Goal: Information Seeking & Learning: Compare options

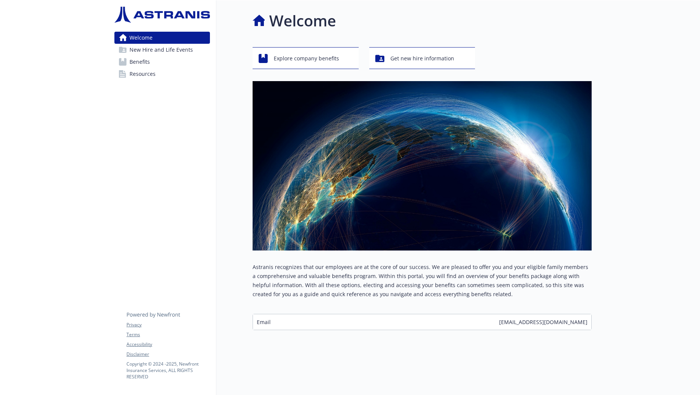
scroll to position [6, 0]
click at [277, 54] on span "Explore company benefits" at bounding box center [306, 58] width 65 height 14
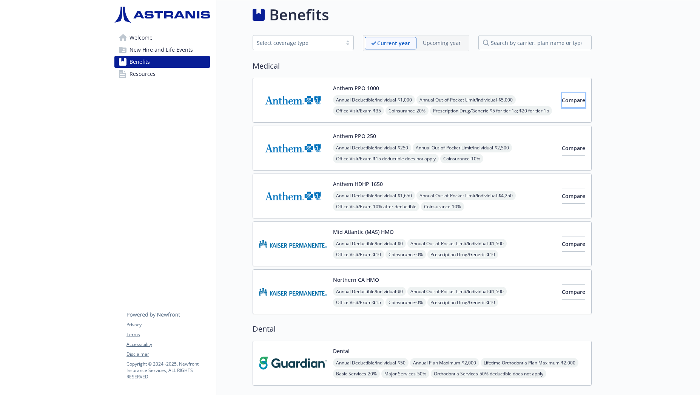
click at [562, 102] on span "Compare" at bounding box center [573, 100] width 23 height 7
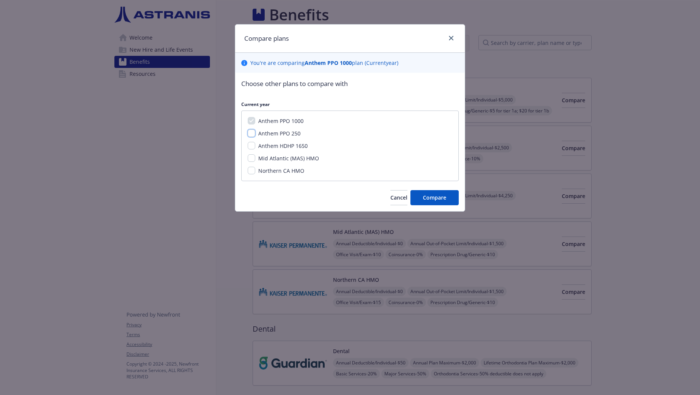
click at [248, 131] on input "Anthem PPO 250" at bounding box center [252, 133] width 8 height 8
checkbox input "true"
click at [246, 147] on div "Anthem PPO 1000 Anthem PPO 250 Anthem HDHP 1650 Mid Atlantic (MAS) HMO Northern…" at bounding box center [349, 146] width 217 height 71
click at [248, 142] on input "Anthem HDHP 1650" at bounding box center [252, 146] width 8 height 8
checkbox input "true"
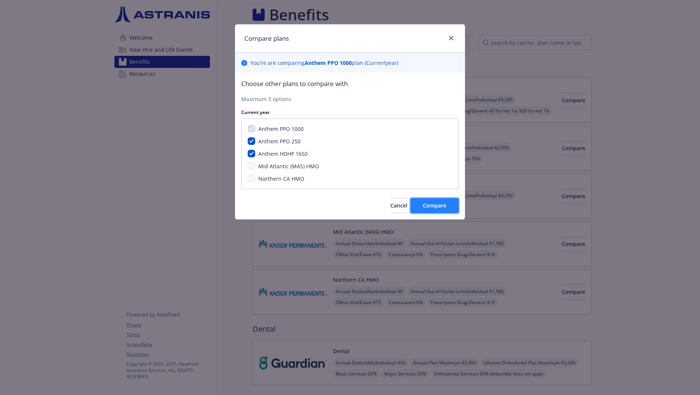
click at [424, 208] on span "Compare" at bounding box center [434, 205] width 23 height 7
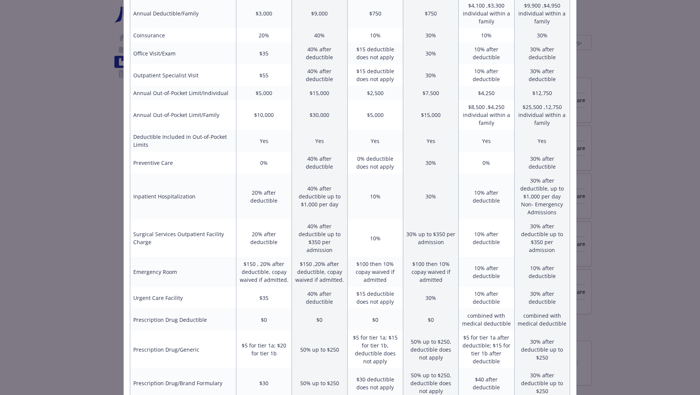
scroll to position [181, 0]
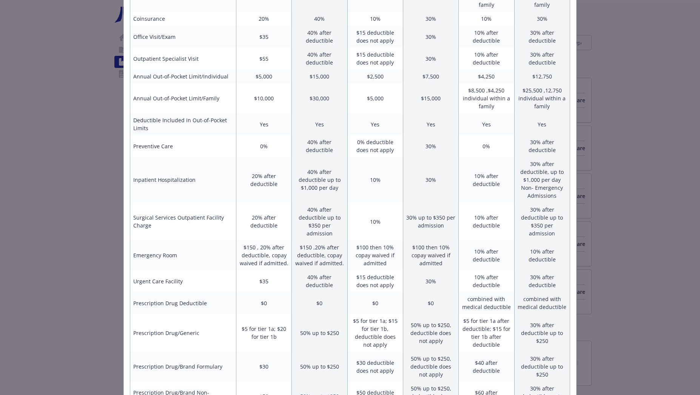
click at [463, 86] on td "$8,500 ,$4,250 individual within a family" at bounding box center [486, 98] width 55 height 30
click at [614, 57] on div "Benefits Info Anthem PPO 1000 Current year Anthem PPO 250 Current year Anthem H…" at bounding box center [350, 197] width 700 height 395
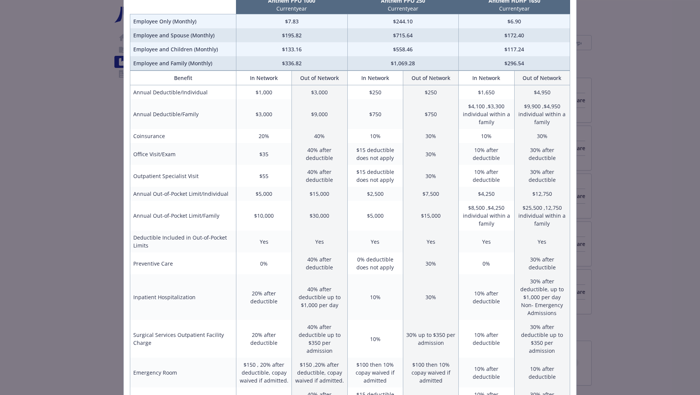
scroll to position [0, 0]
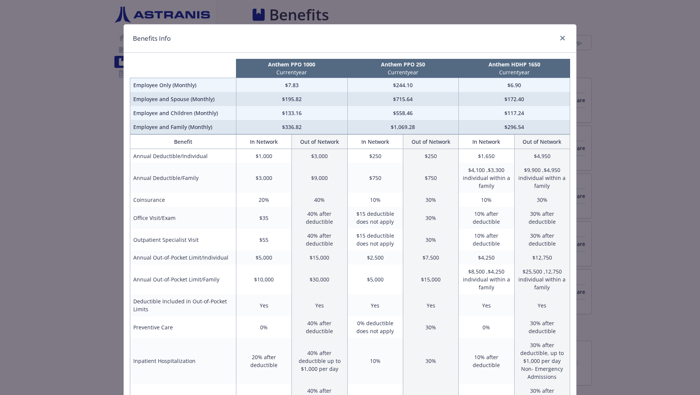
click at [555, 35] on div "compare plan details" at bounding box center [561, 39] width 12 height 10
click at [558, 35] on link "close" at bounding box center [562, 38] width 9 height 9
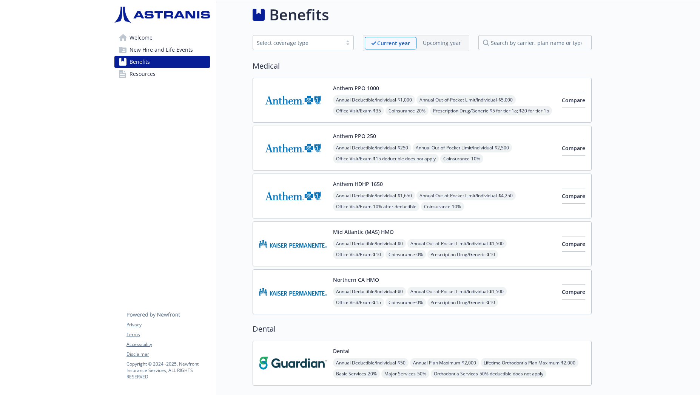
scroll to position [57, 0]
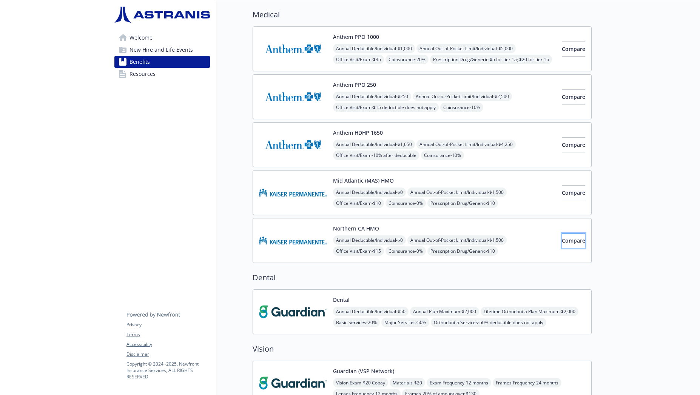
click at [562, 237] on span "Compare" at bounding box center [573, 240] width 23 height 7
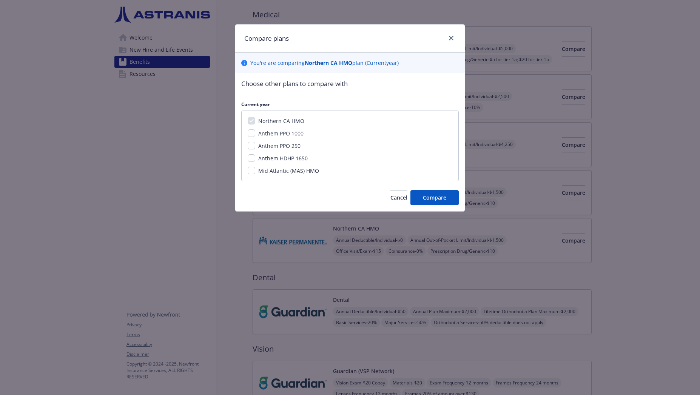
click at [246, 131] on div "Northern CA HMO Anthem PPO 1000 Anthem PPO 250 Anthem HDHP 1650 Mid Atlantic (M…" at bounding box center [349, 146] width 217 height 71
click at [246, 134] on div "Northern CA HMO Anthem PPO 1000 Anthem PPO 250 Anthem HDHP 1650 Mid Atlantic (M…" at bounding box center [349, 146] width 217 height 71
click at [248, 132] on input "Anthem PPO 1000" at bounding box center [252, 133] width 8 height 8
checkbox input "true"
click at [250, 146] on input "Anthem PPO 250" at bounding box center [252, 146] width 8 height 8
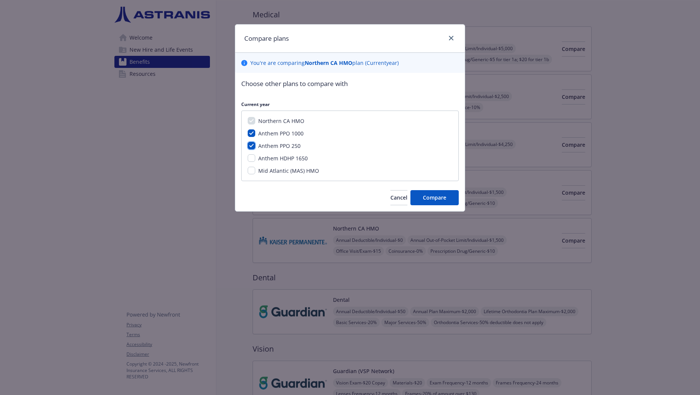
checkbox input "true"
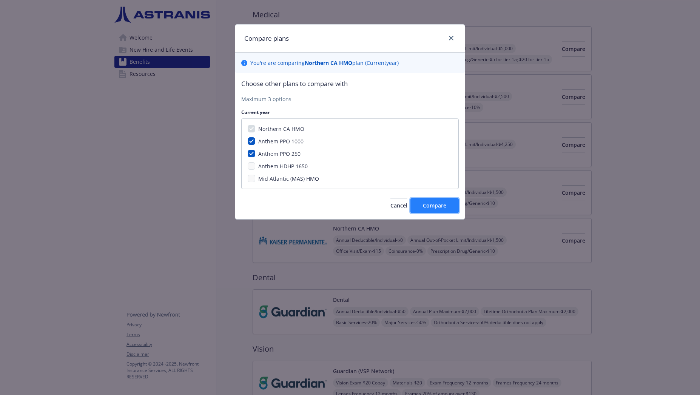
click at [430, 208] on span "Compare" at bounding box center [434, 205] width 23 height 7
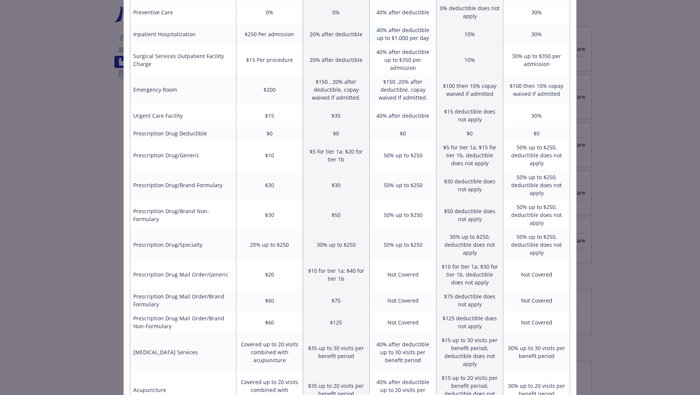
scroll to position [0, 0]
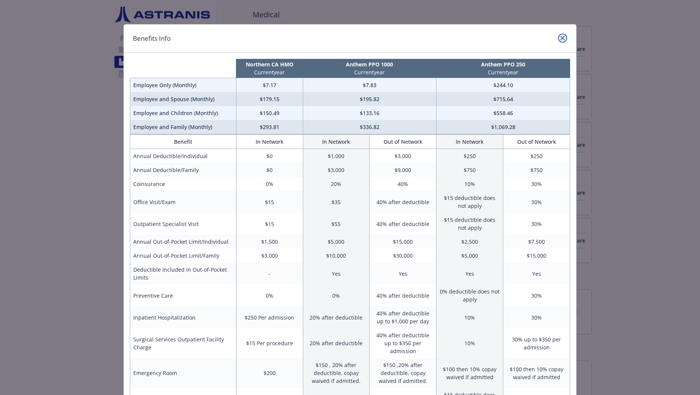
click at [560, 39] on icon "close" at bounding box center [562, 38] width 5 height 5
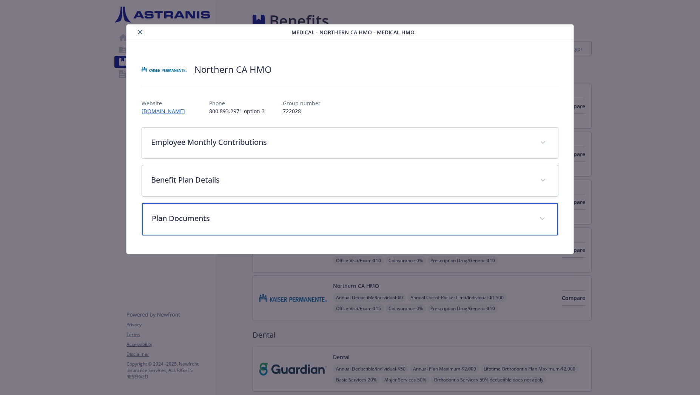
click at [269, 222] on p "Plan Documents" at bounding box center [341, 218] width 379 height 11
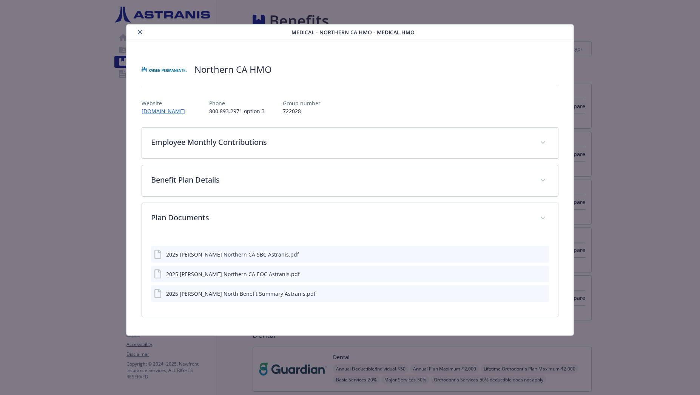
click at [262, 296] on div "2025 [PERSON_NAME] North Benefit Summary Astranis.pdf" at bounding box center [240, 294] width 149 height 8
click at [528, 294] on icon "download file" at bounding box center [529, 293] width 6 height 6
click at [135, 32] on button "close" at bounding box center [139, 32] width 9 height 9
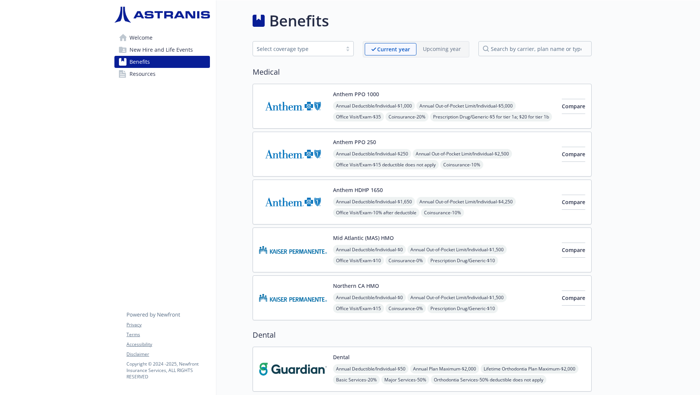
click at [352, 186] on button "Anthem HDHP 1650" at bounding box center [358, 190] width 50 height 8
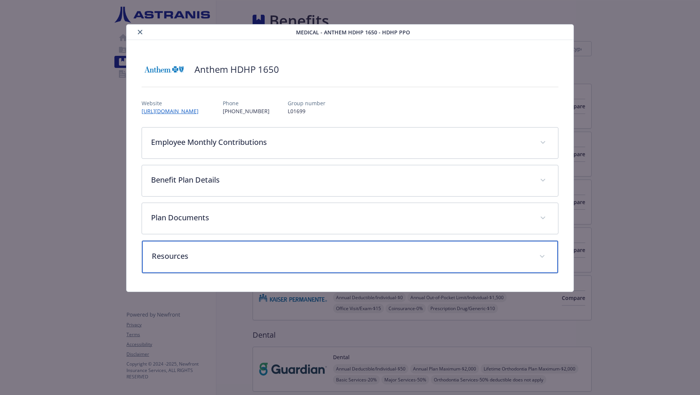
click at [342, 258] on p "Resources" at bounding box center [341, 256] width 379 height 11
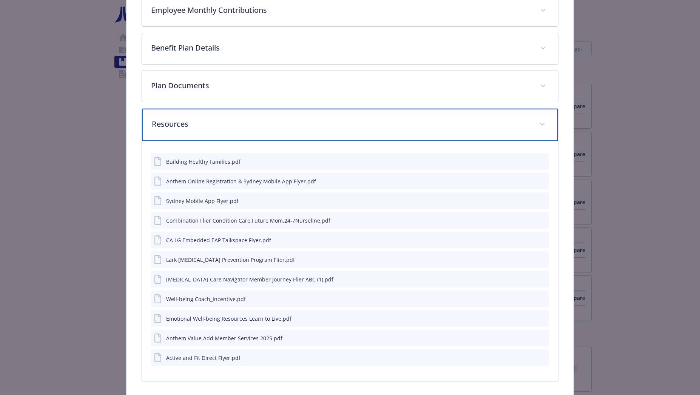
scroll to position [161, 0]
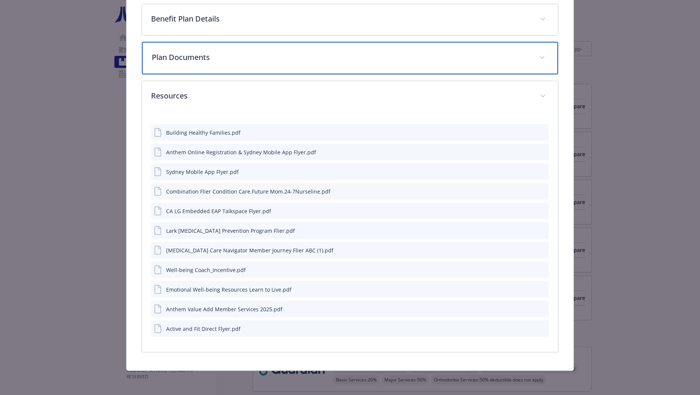
click at [269, 57] on p "Plan Documents" at bounding box center [341, 57] width 379 height 11
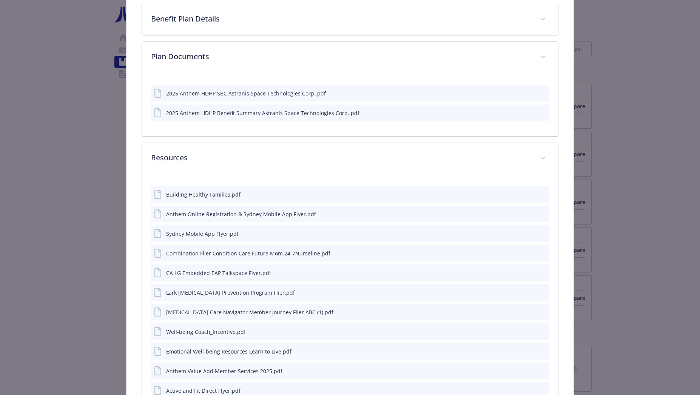
click at [526, 114] on icon "download file" at bounding box center [529, 112] width 6 height 6
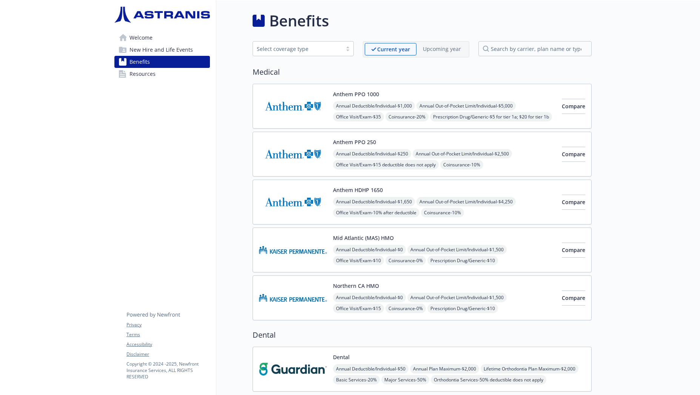
click at [349, 143] on button "Anthem PPO 250" at bounding box center [354, 142] width 43 height 8
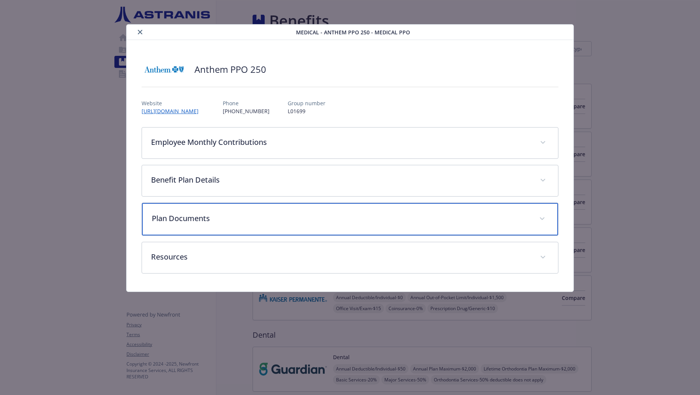
click at [276, 209] on div "Plan Documents" at bounding box center [350, 219] width 416 height 32
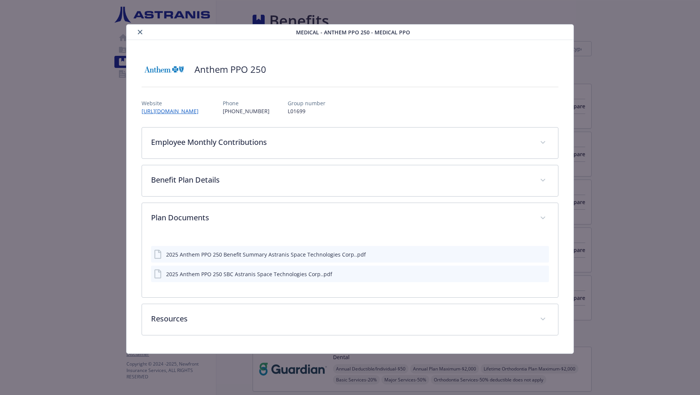
click at [525, 256] on div "2025 Anthem PPO 250 Benefit Summary Astranis Space Technologies Corp..pdf" at bounding box center [350, 254] width 398 height 17
click at [526, 254] on div "2025 Anthem PPO 250 Benefit Summary Astranis Space Technologies Corp..pdf" at bounding box center [350, 254] width 398 height 17
click at [526, 255] on icon "download file" at bounding box center [529, 254] width 6 height 6
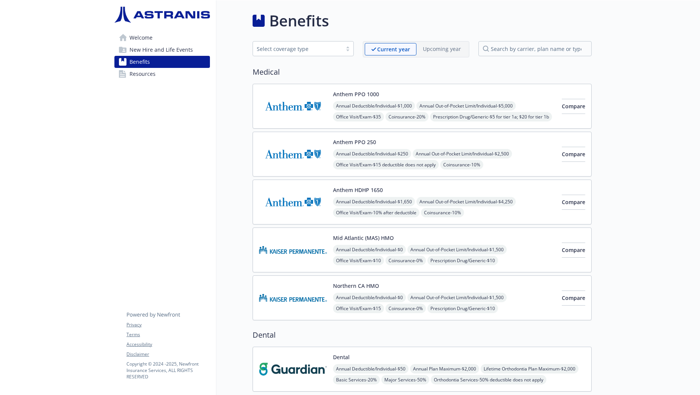
click at [348, 93] on button "Anthem PPO 1000" at bounding box center [356, 94] width 46 height 8
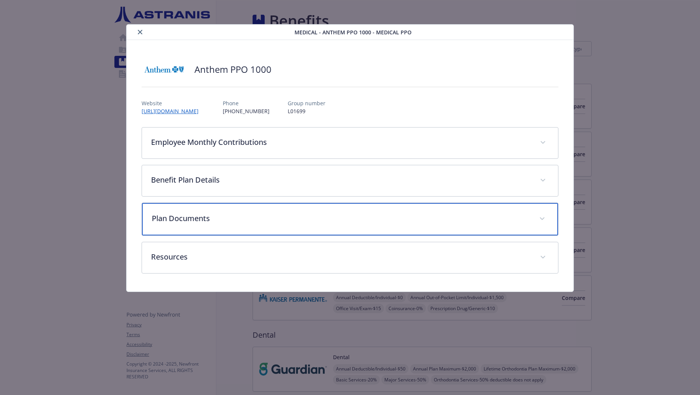
click at [317, 218] on p "Plan Documents" at bounding box center [341, 218] width 379 height 11
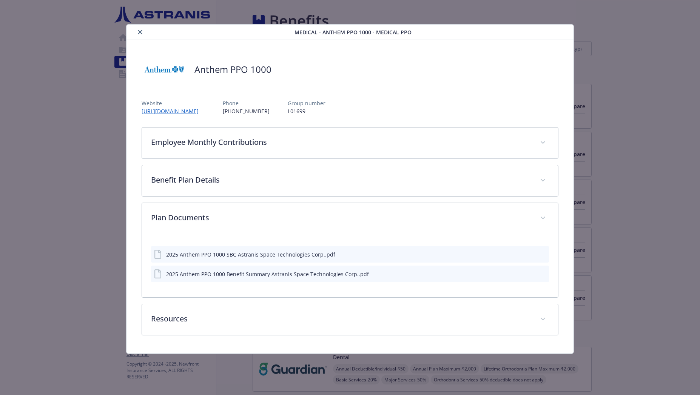
click at [528, 277] on button "download file" at bounding box center [529, 274] width 8 height 8
click at [136, 30] on button "close" at bounding box center [139, 32] width 9 height 9
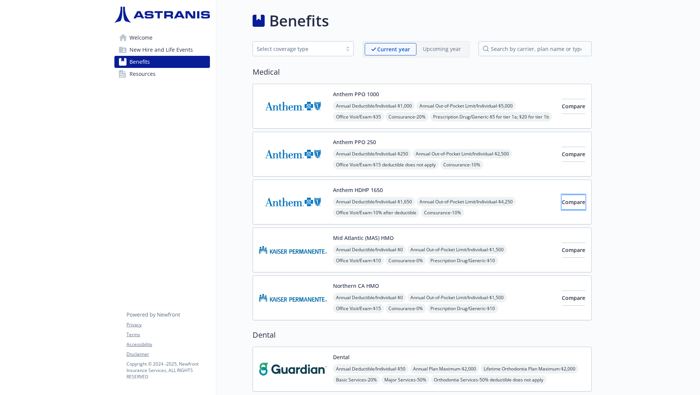
click at [562, 201] on span "Compare" at bounding box center [573, 202] width 23 height 7
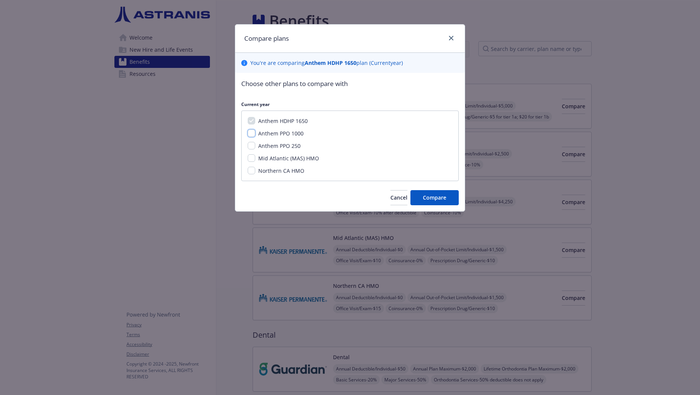
click at [248, 131] on input "Anthem PPO 1000" at bounding box center [252, 133] width 8 height 8
checkbox input "true"
click at [248, 171] on input "Northern CA HMO" at bounding box center [252, 171] width 8 height 8
checkbox input "true"
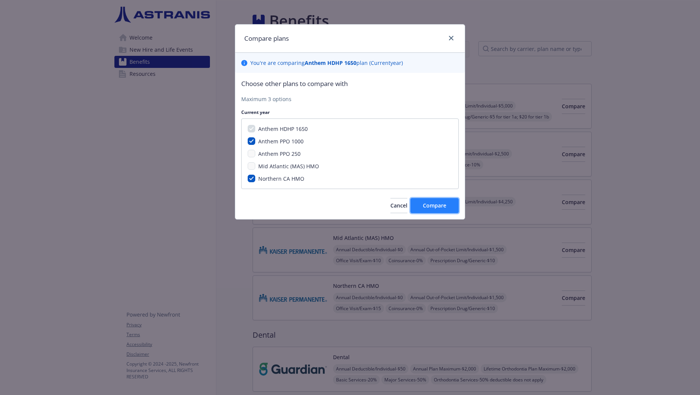
click at [419, 203] on button "Compare" at bounding box center [434, 205] width 48 height 15
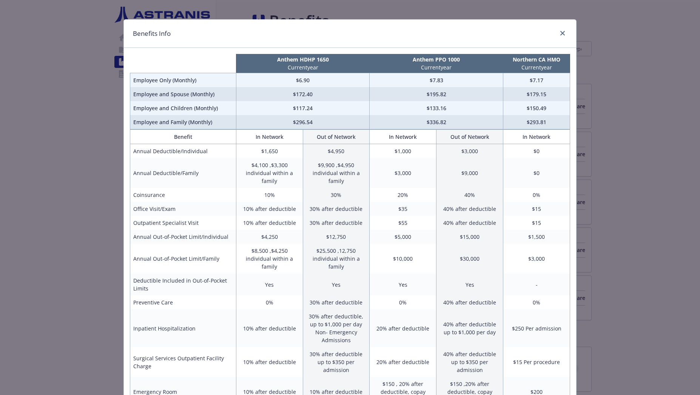
scroll to position [4, 0]
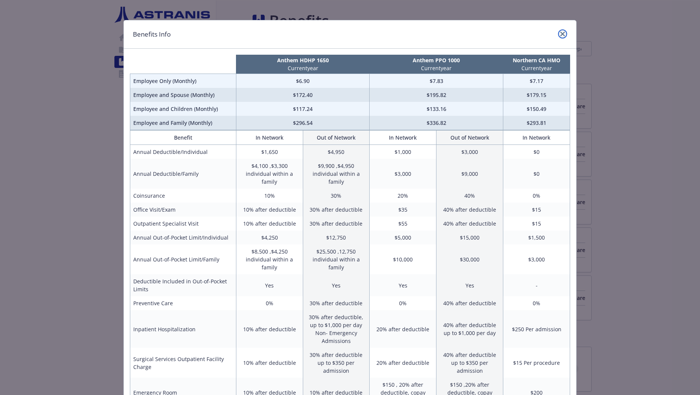
click at [558, 35] on link "close" at bounding box center [562, 33] width 9 height 9
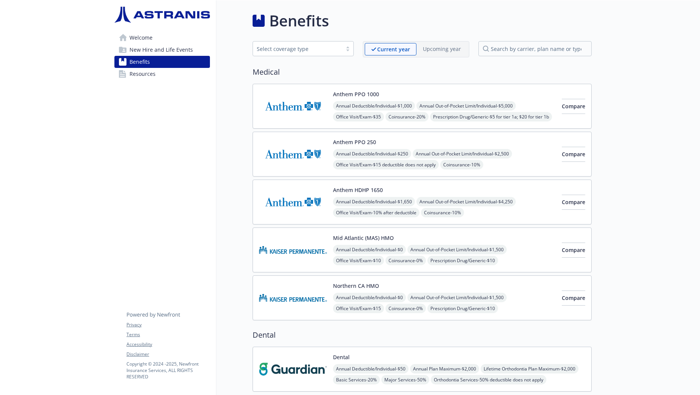
click at [140, 48] on span "New Hire and Life Events" at bounding box center [160, 50] width 63 height 12
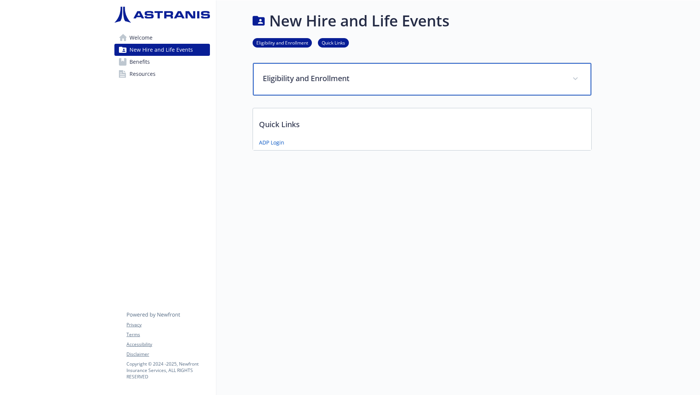
click at [273, 74] on p "Eligibility and Enrollment" at bounding box center [413, 78] width 300 height 11
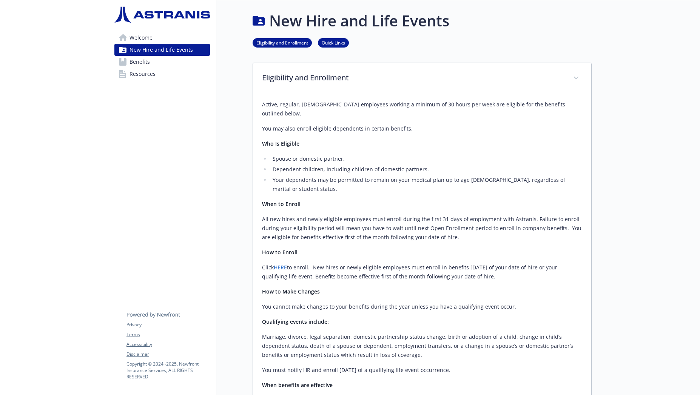
click at [278, 264] on link "HERE" at bounding box center [280, 267] width 13 height 7
